Goal: Manage account settings

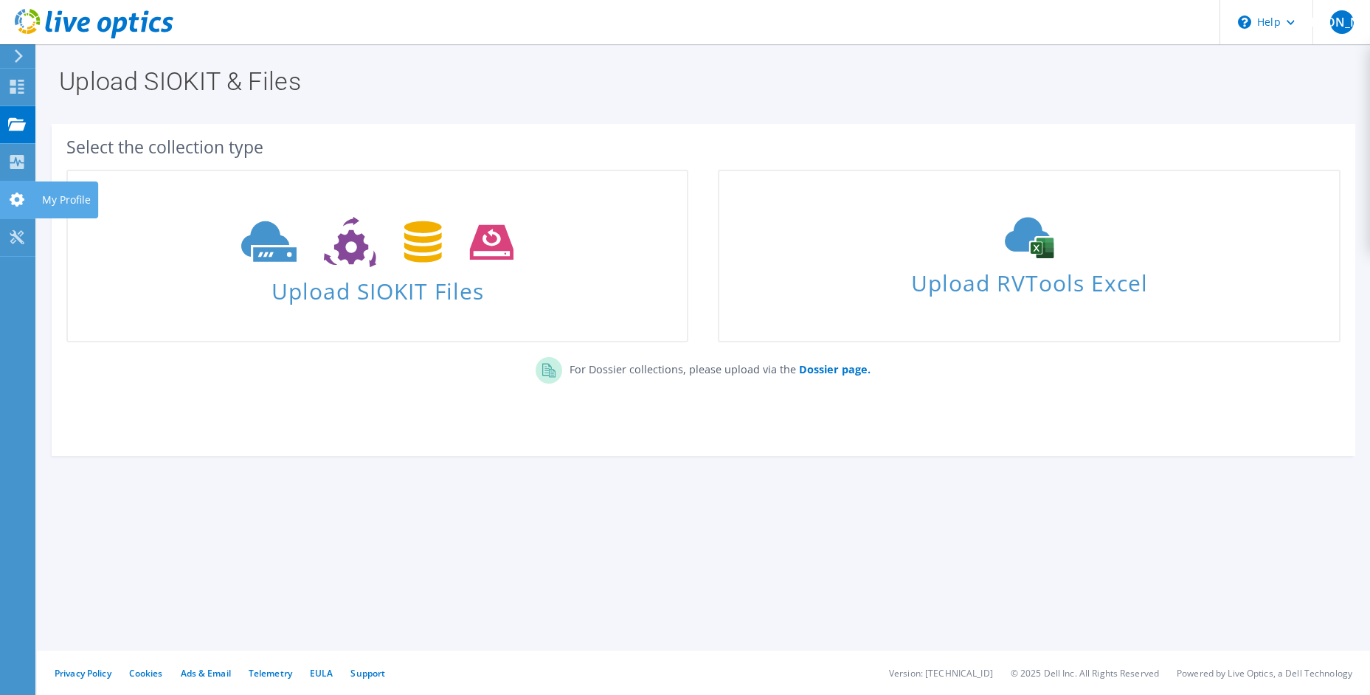
click at [11, 195] on icon at bounding box center [17, 200] width 18 height 14
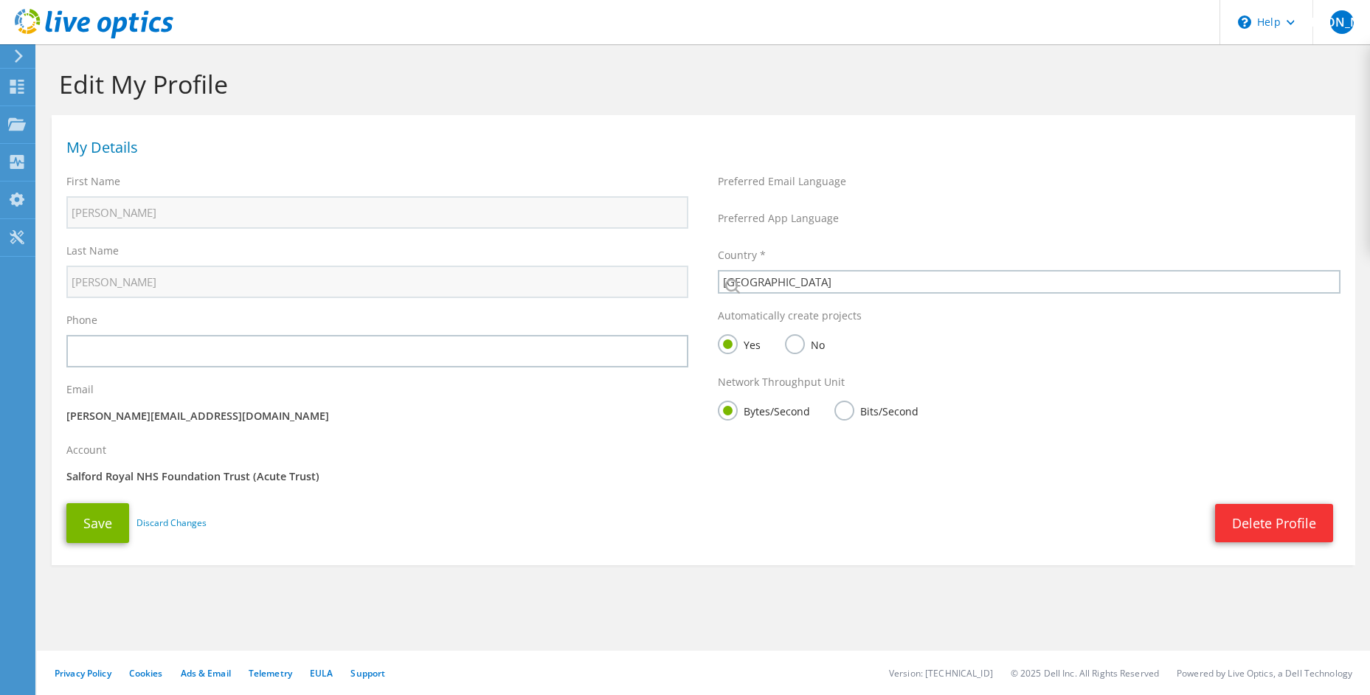
select select "75"
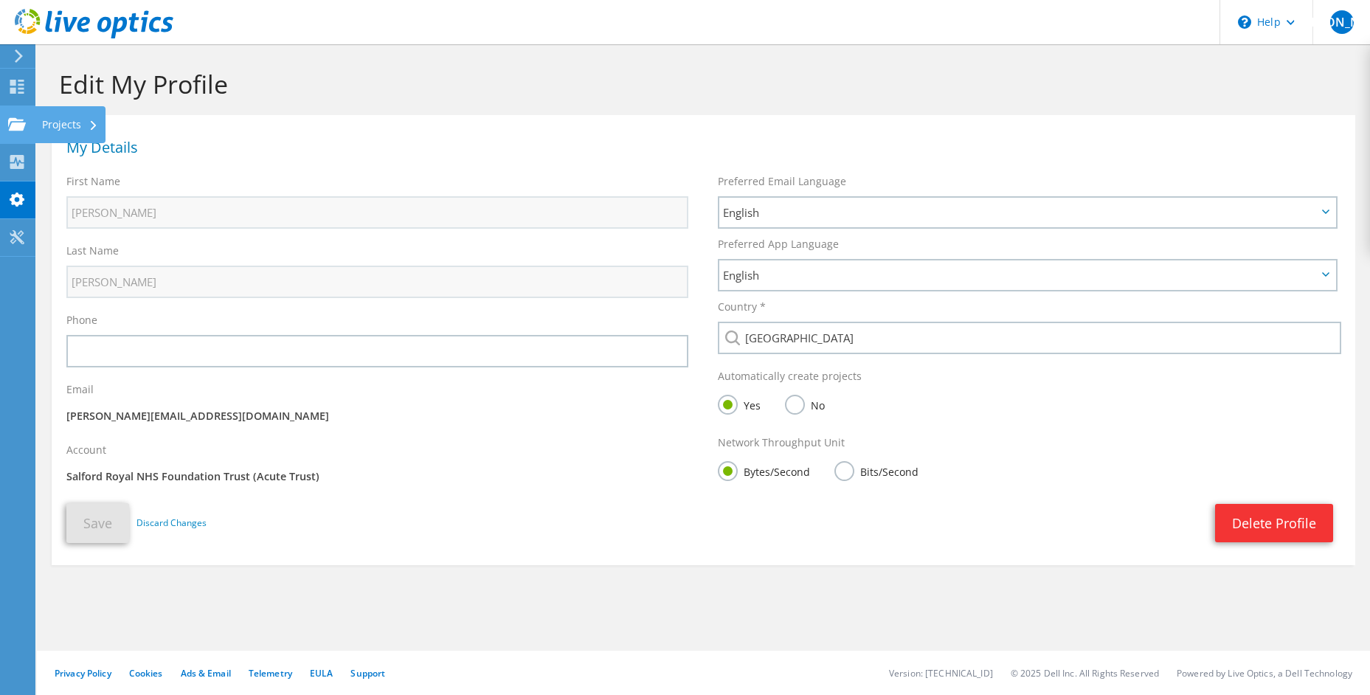
click at [19, 117] on icon at bounding box center [17, 124] width 18 height 14
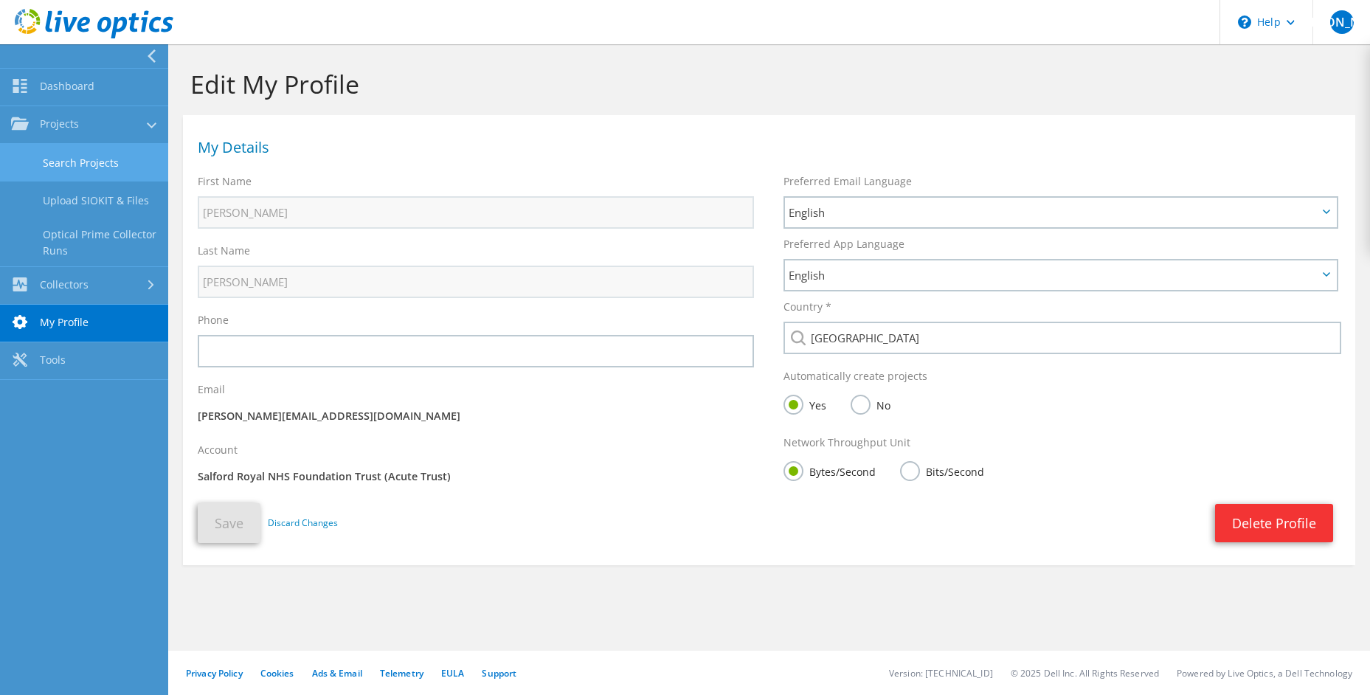
click at [94, 163] on link "Search Projects" at bounding box center [84, 163] width 168 height 38
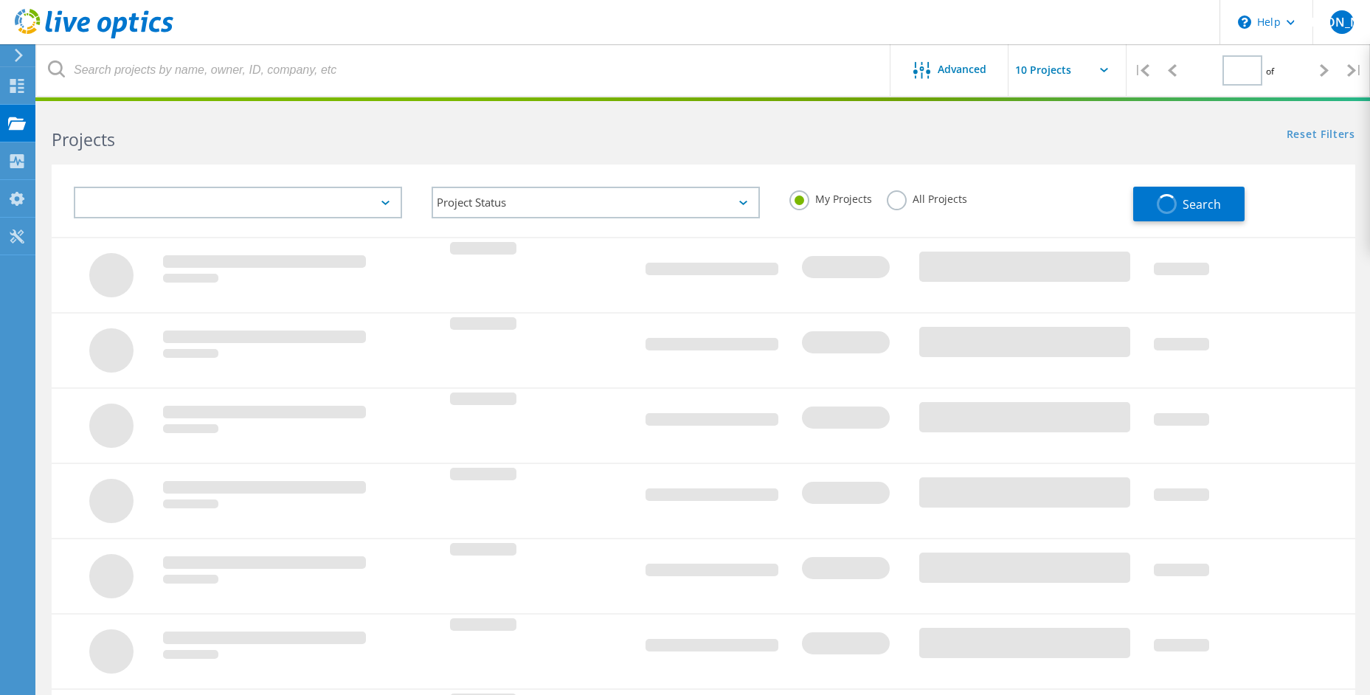
type input "1"
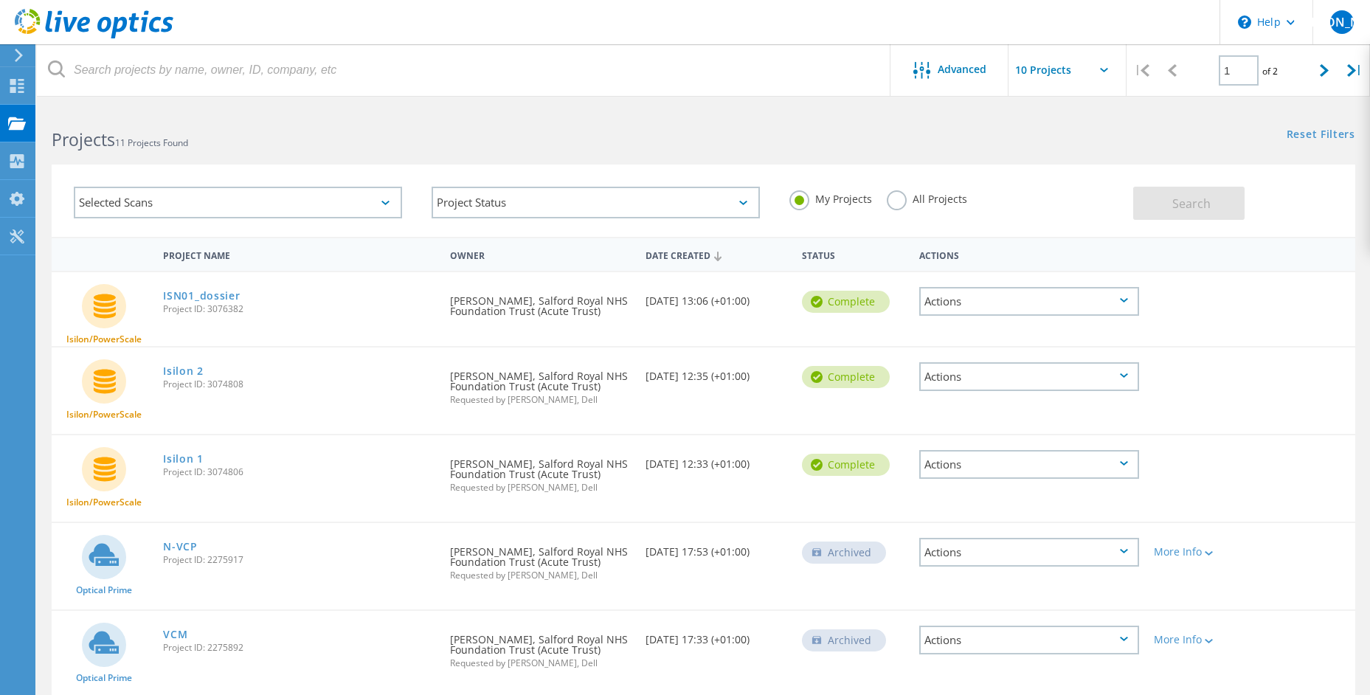
click at [96, 306] on icon at bounding box center [104, 306] width 44 height 44
click at [200, 298] on link "ISN01_dossier" at bounding box center [201, 296] width 77 height 10
